Goal: Communication & Community: Answer question/provide support

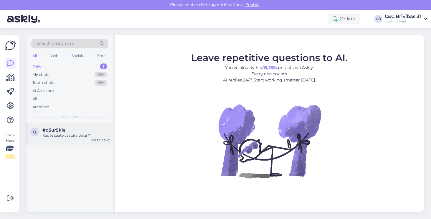
click at [72, 130] on div "#q5ur5kie" at bounding box center [75, 129] width 67 height 5
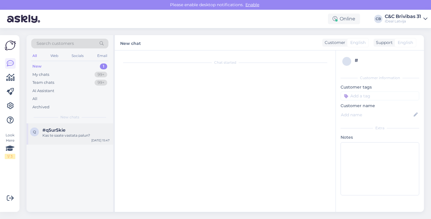
scroll to position [5, 0]
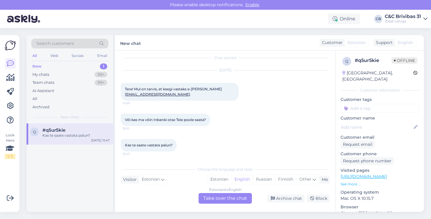
click at [84, 65] on div "New 1" at bounding box center [69, 66] width 77 height 8
click at [76, 72] on div "My chats 99+" at bounding box center [69, 74] width 77 height 8
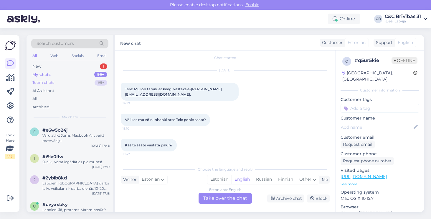
click at [72, 83] on div "Team chats 99+" at bounding box center [69, 82] width 77 height 8
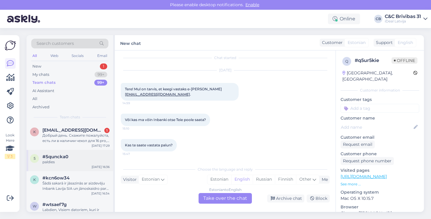
click at [75, 159] on div "paldies" at bounding box center [75, 161] width 67 height 5
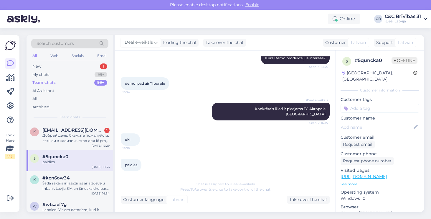
scroll to position [188, 0]
click at [62, 183] on div "Šādā sakarā ir jāsazinās ar aizdevēju Inbank Lavija SIA un jānoskaidro par šādā…" at bounding box center [75, 185] width 67 height 11
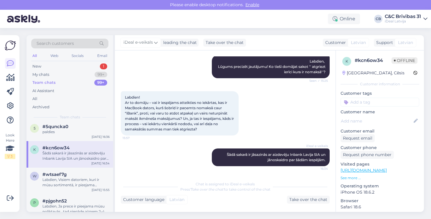
scroll to position [34, 0]
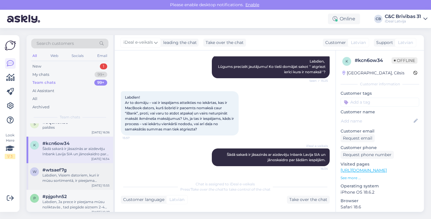
click at [71, 179] on div "Labdien, Visiem datoriem, kuri ir mūsu sortimentā, ir pieejama papildus atlaide…" at bounding box center [75, 177] width 67 height 11
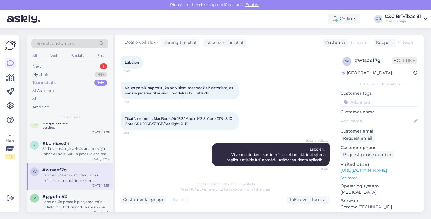
scroll to position [31, 0]
click at [186, 145] on div "iDeal e-veikals Labdien, Visiem datoriem, kuri ir mūsu sortimentā, ir pieejama …" at bounding box center [225, 154] width 209 height 36
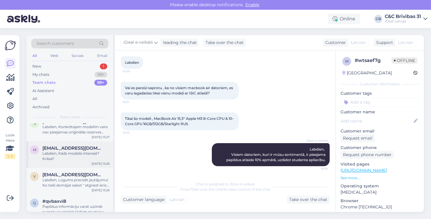
scroll to position [136, 0]
click at [90, 155] on div "Labdien, Kāds modelis interesē? Krāsa?" at bounding box center [75, 155] width 67 height 11
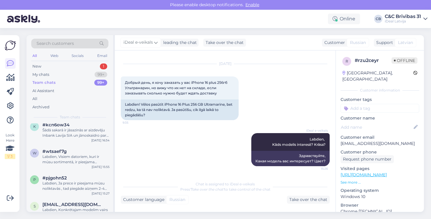
scroll to position [52, 0]
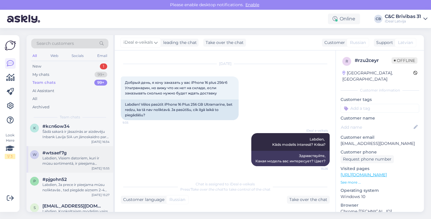
click at [90, 156] on div "Labdien, Visiem datoriem, kuri ir mūsu sortimentā, ir pieejama papildus atlaide…" at bounding box center [75, 160] width 67 height 11
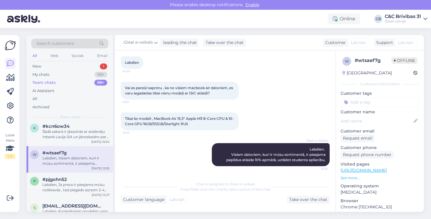
click at [392, 6] on div "Please enable desktop notifications. Enable" at bounding box center [215, 5] width 431 height 10
